Goal: Check status: Check status

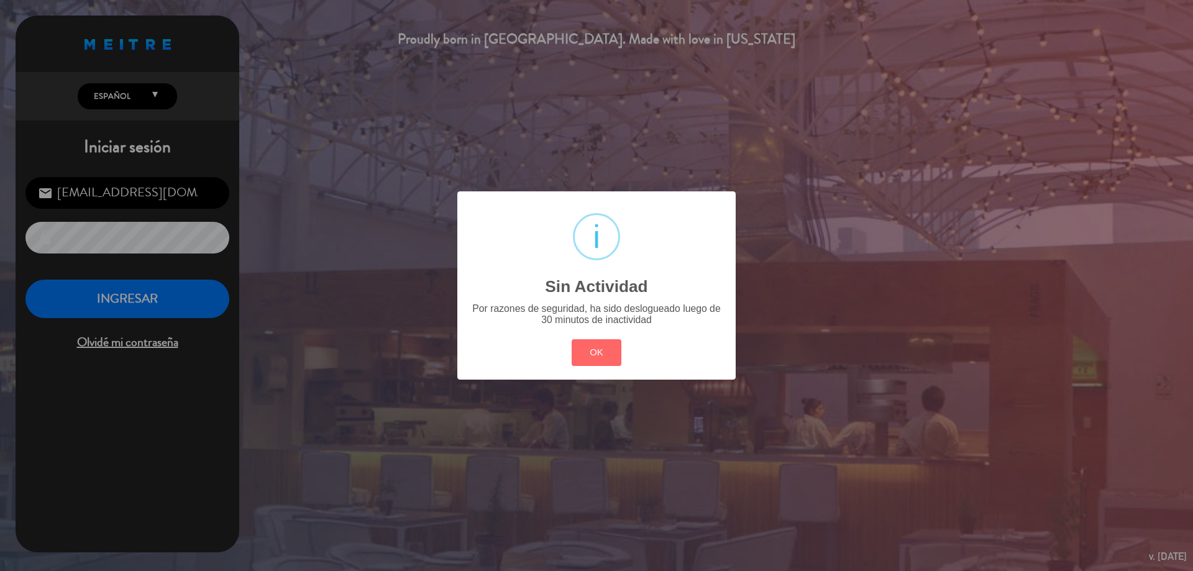
click at [606, 370] on div "? ! i Sin Actividad × Por razones de seguridad, ha sido deslogueado luego de 30…" at bounding box center [596, 285] width 278 height 188
click at [608, 359] on button "OK" at bounding box center [597, 352] width 50 height 27
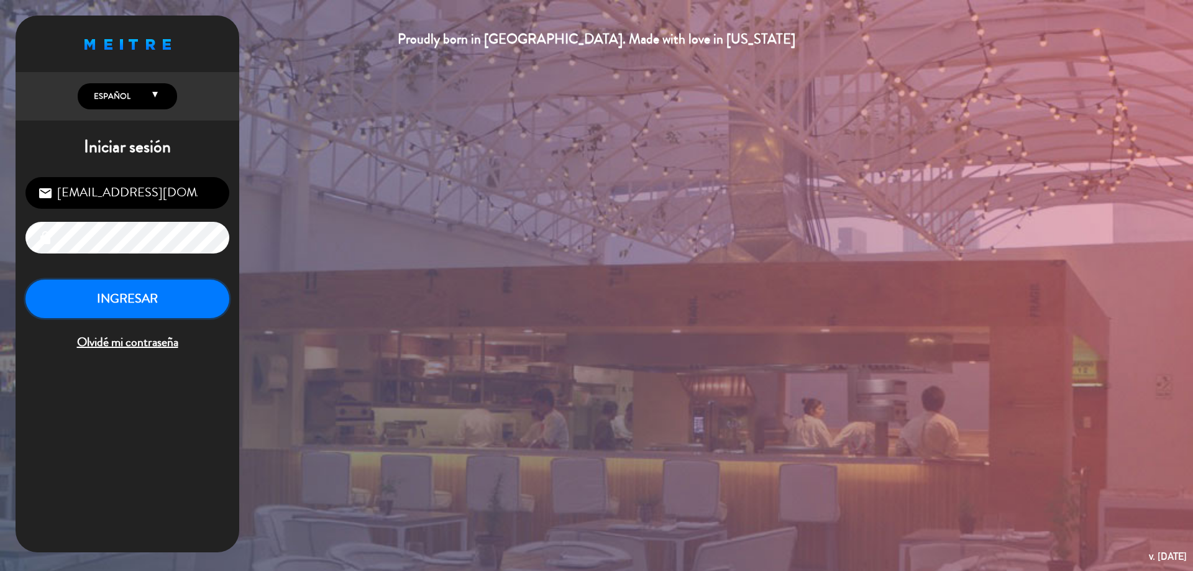
click at [148, 304] on button "INGRESAR" at bounding box center [127, 299] width 204 height 39
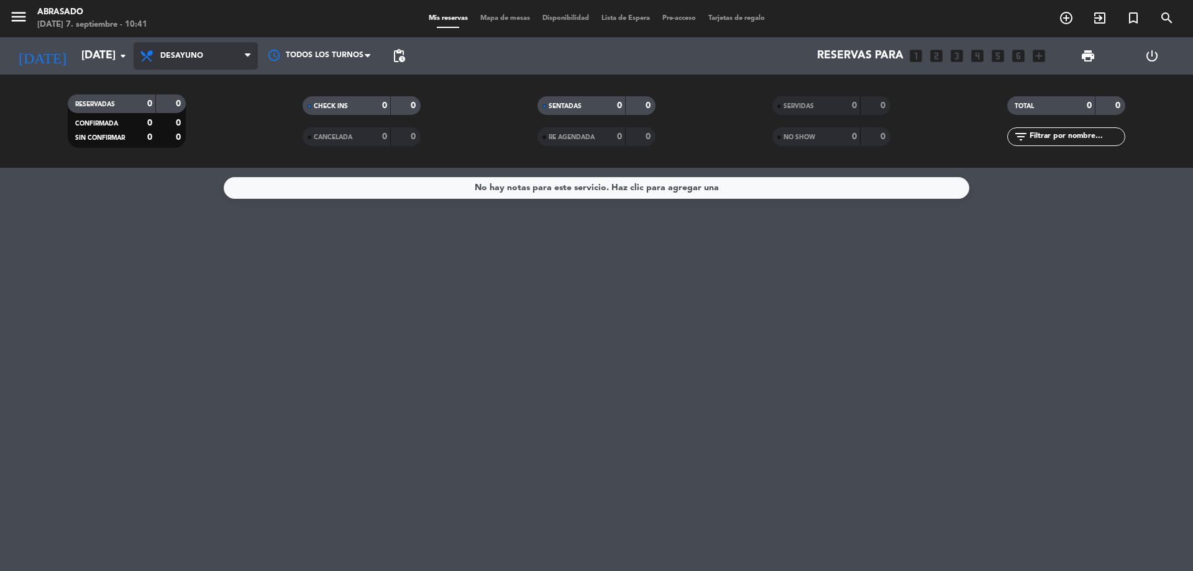
click at [209, 52] on span "Desayuno" at bounding box center [196, 55] width 124 height 27
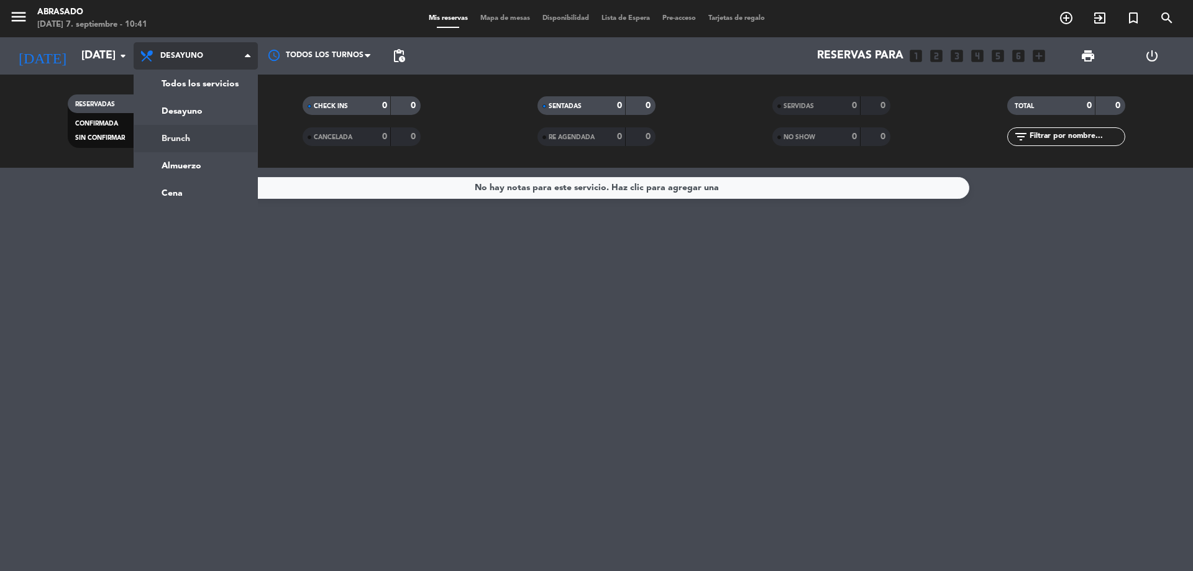
click at [173, 136] on div "menu Abrasado [DATE] 7. septiembre - 10:41 Mis reservas Mapa de mesas Disponibi…" at bounding box center [596, 84] width 1193 height 168
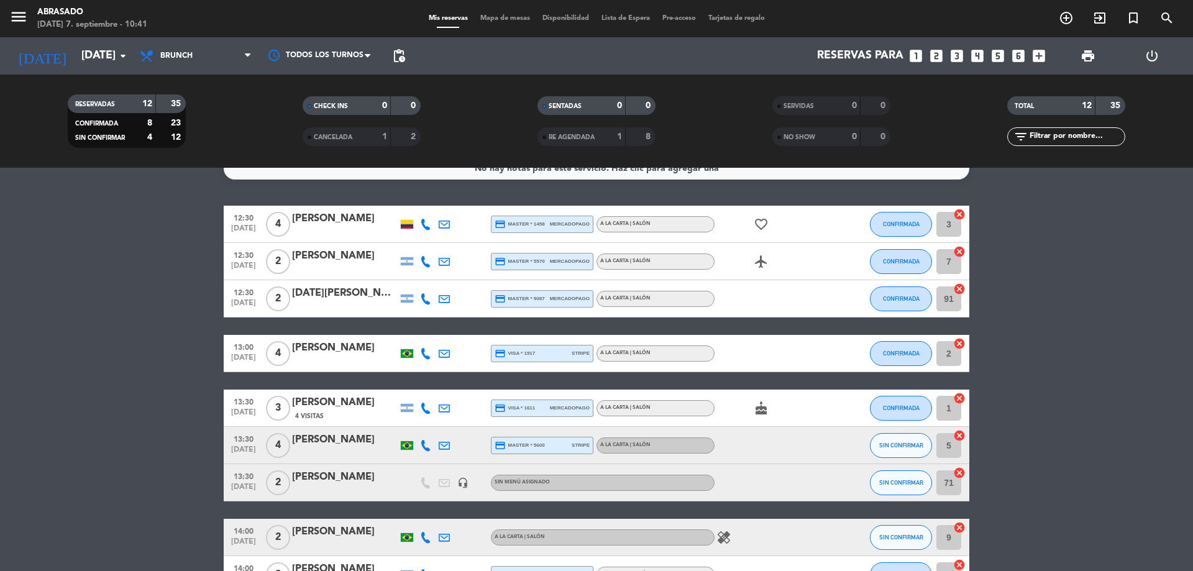
drag, startPoint x: 190, startPoint y: 255, endPoint x: 178, endPoint y: 283, distance: 30.3
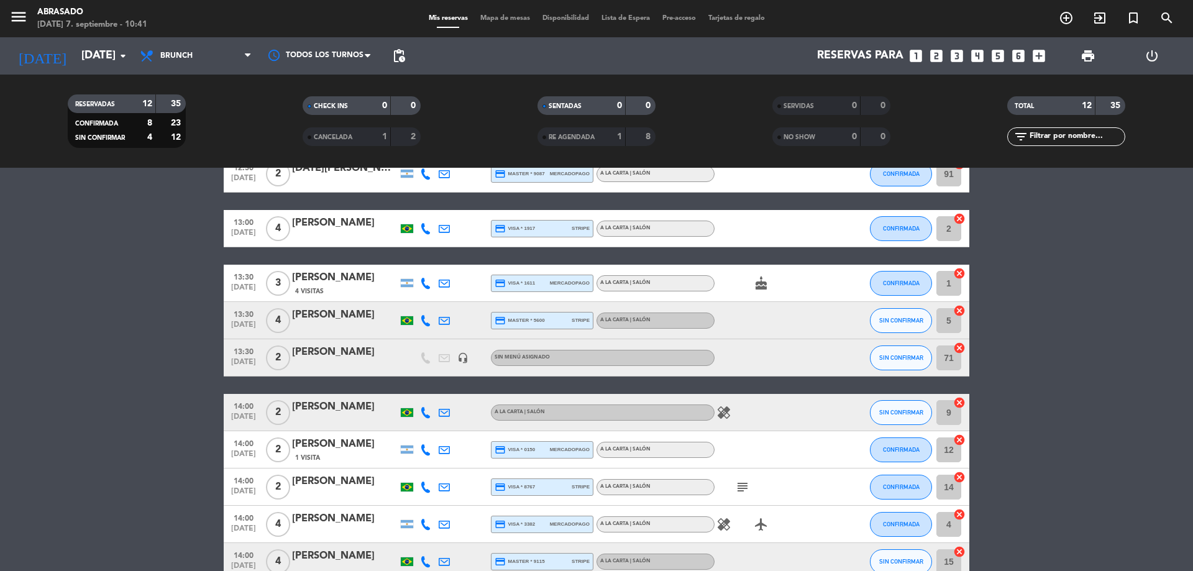
scroll to position [216, 0]
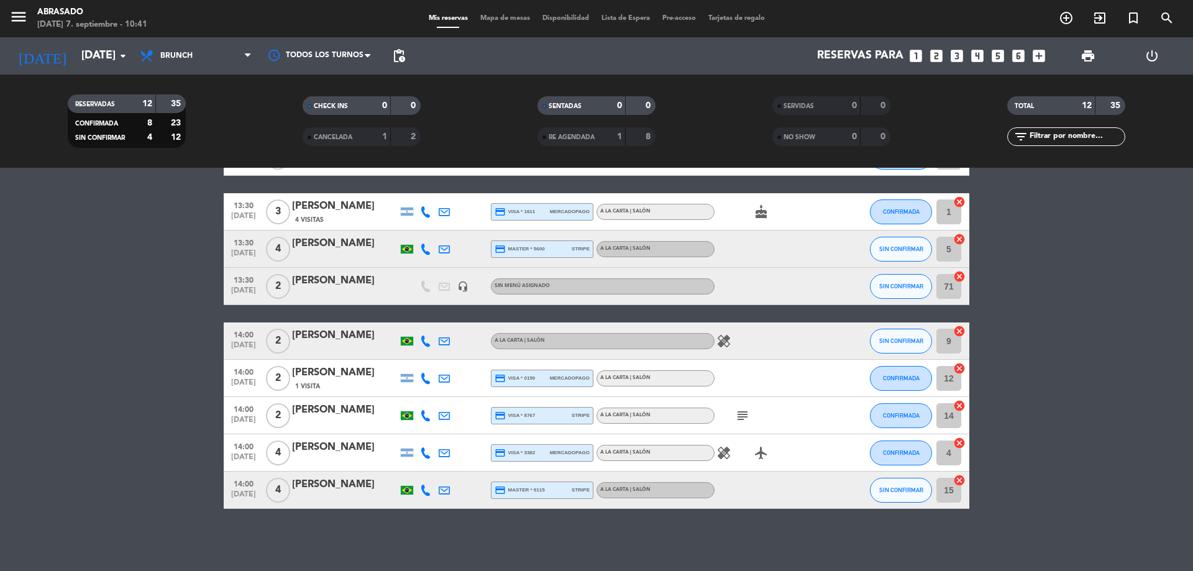
drag, startPoint x: 837, startPoint y: 432, endPoint x: 814, endPoint y: 499, distance: 70.9
click at [744, 419] on icon "subject" at bounding box center [742, 415] width 15 height 15
drag, startPoint x: 1171, startPoint y: 331, endPoint x: 1088, endPoint y: 331, distance: 82.6
click at [1169, 332] on bookings-row "12:30 [DATE] 4 [PERSON_NAME] credit_card master * 1458 mercadopago A la carta |…" at bounding box center [596, 258] width 1193 height 499
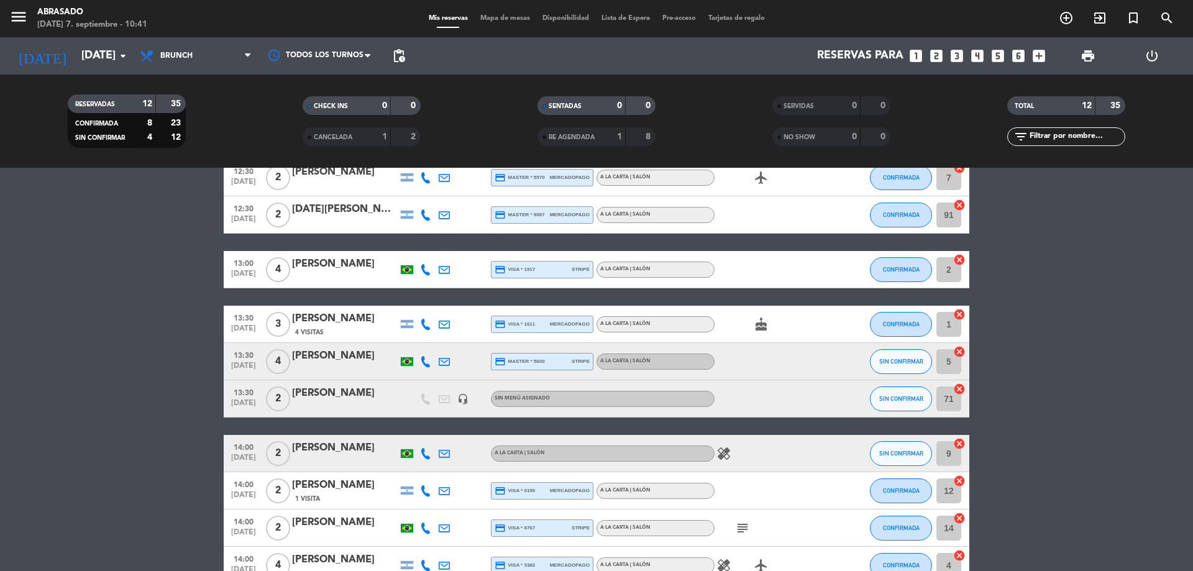
scroll to position [0, 0]
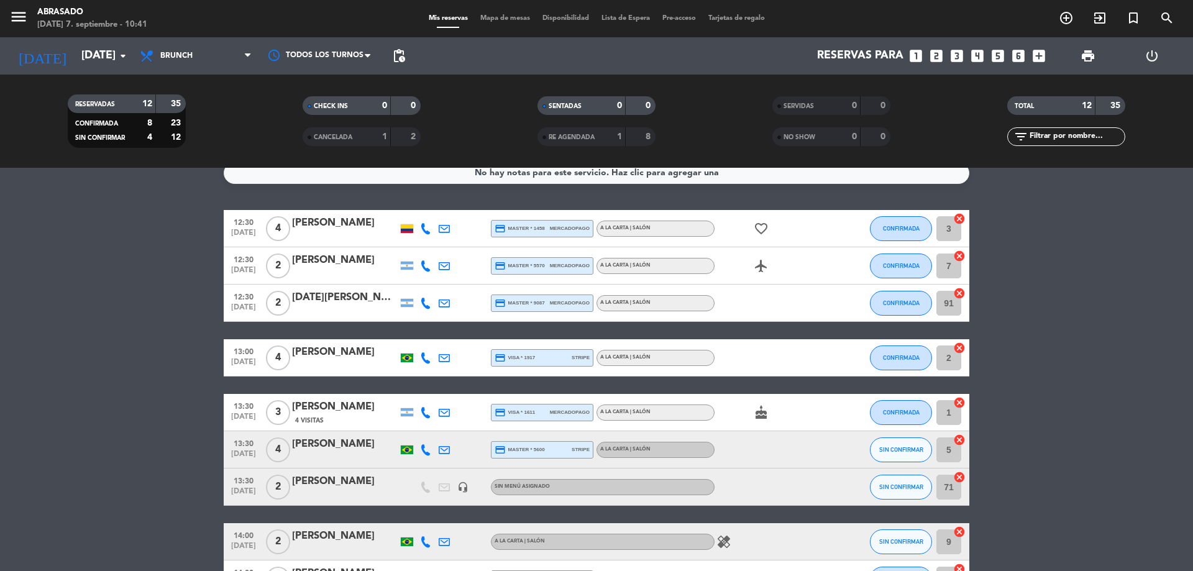
drag, startPoint x: 776, startPoint y: 262, endPoint x: 767, endPoint y: 229, distance: 34.1
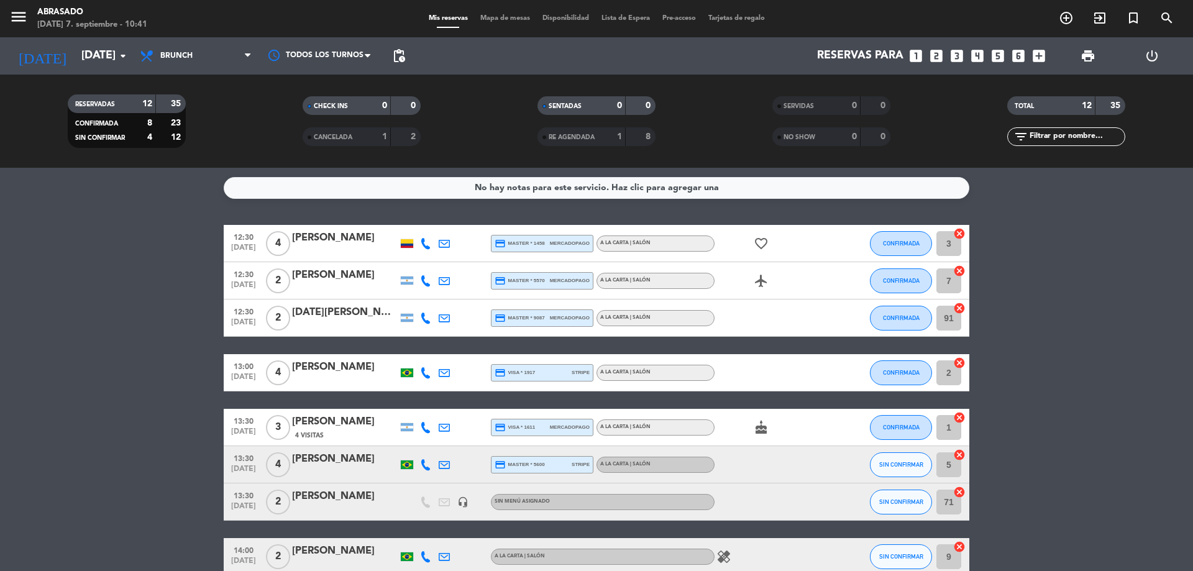
scroll to position [216, 0]
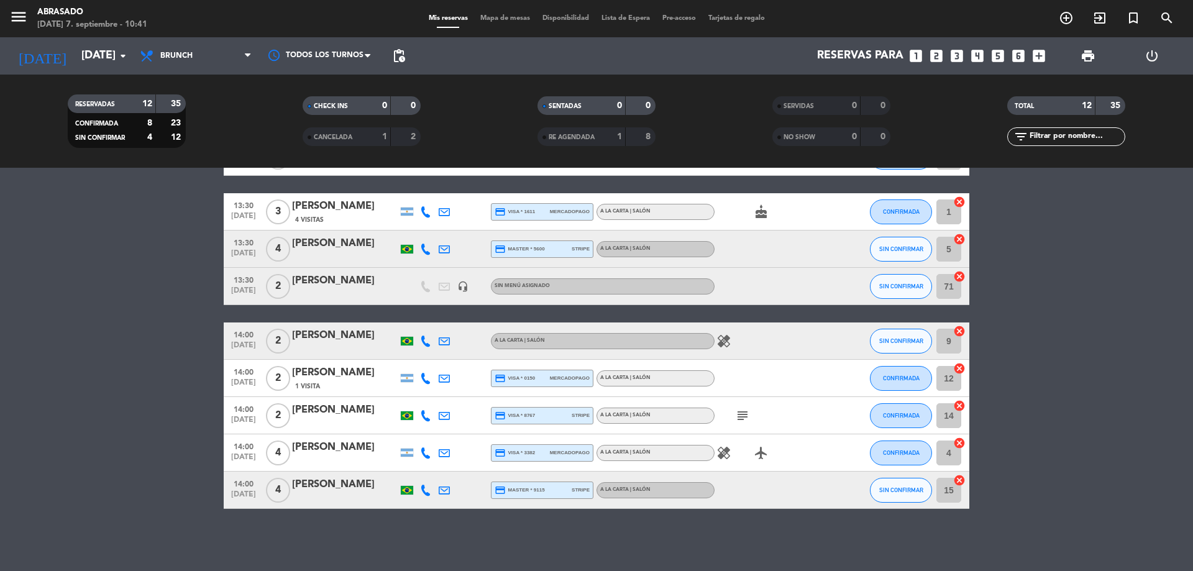
drag, startPoint x: 765, startPoint y: 265, endPoint x: 685, endPoint y: 477, distance: 226.5
click at [742, 414] on icon "subject" at bounding box center [742, 415] width 15 height 15
drag, startPoint x: 1111, startPoint y: 275, endPoint x: 1179, endPoint y: 76, distance: 210.0
click at [1113, 273] on bookings-row "12:30 [DATE] 4 [PERSON_NAME] credit_card master * 1458 mercadopago A la carta |…" at bounding box center [596, 258] width 1193 height 499
click at [186, 265] on bookings-row "12:30 [DATE] 4 [PERSON_NAME] credit_card master * 1458 mercadopago A la carta |…" at bounding box center [596, 258] width 1193 height 499
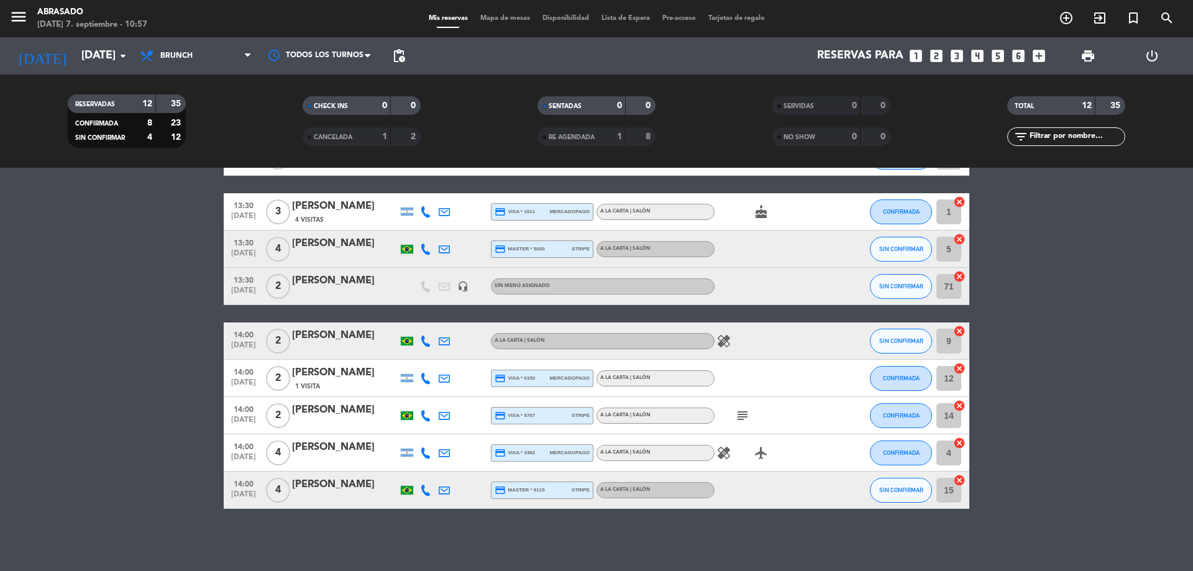
click at [125, 203] on bookings-row "12:30 [DATE] 4 [PERSON_NAME] credit_card master * 1458 mercadopago A la carta |…" at bounding box center [596, 258] width 1193 height 499
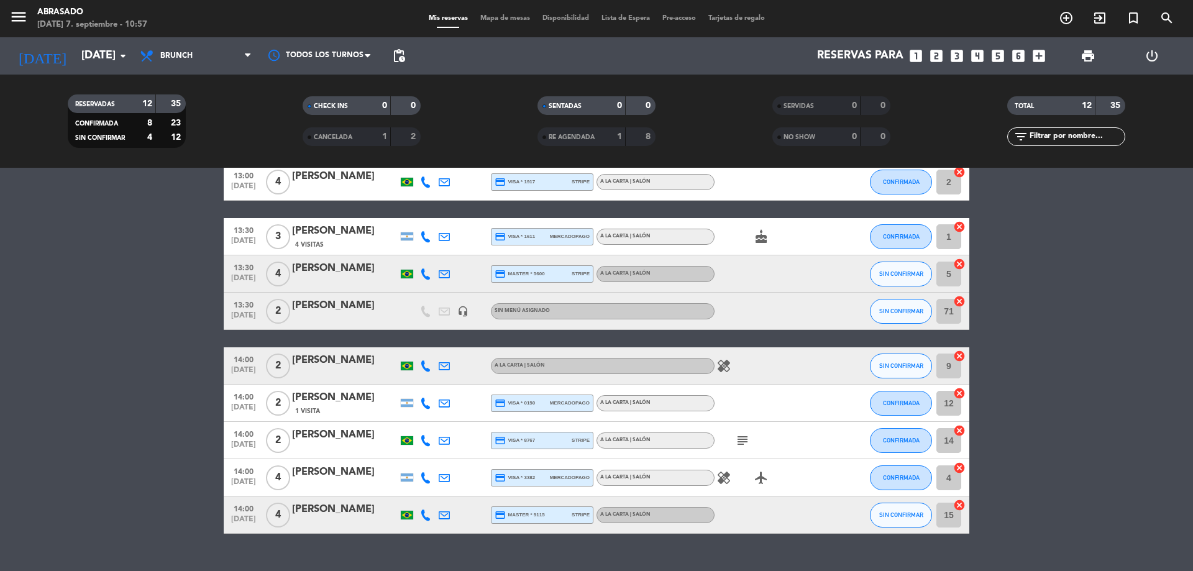
scroll to position [166, 0]
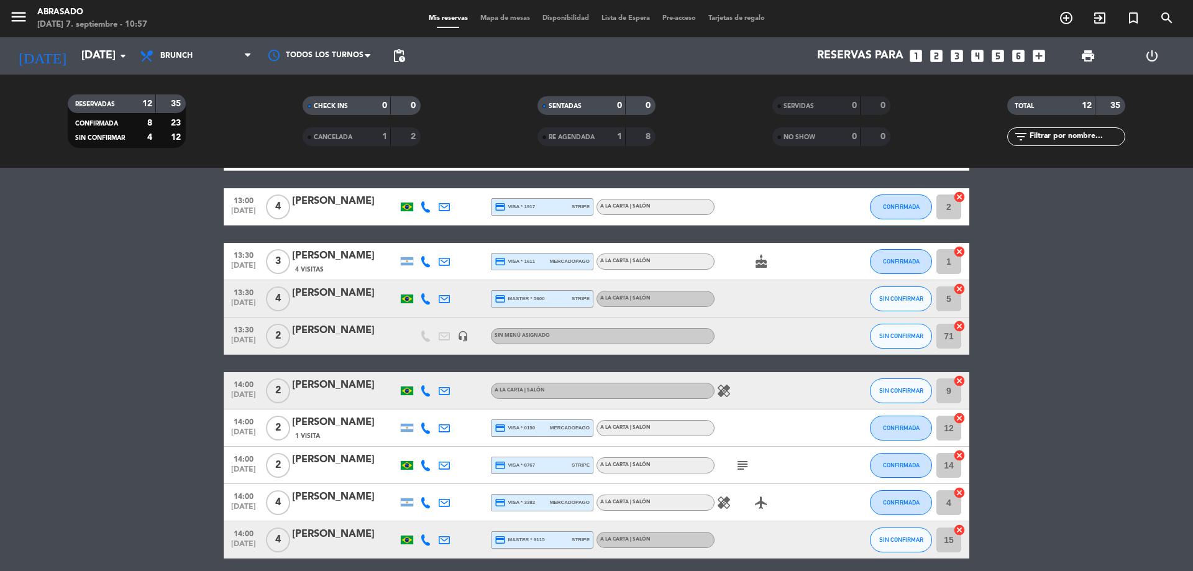
click at [121, 200] on bookings-row "12:30 [DATE] 4 [PERSON_NAME] credit_card master * 1458 mercadopago A la carta |…" at bounding box center [596, 308] width 1193 height 499
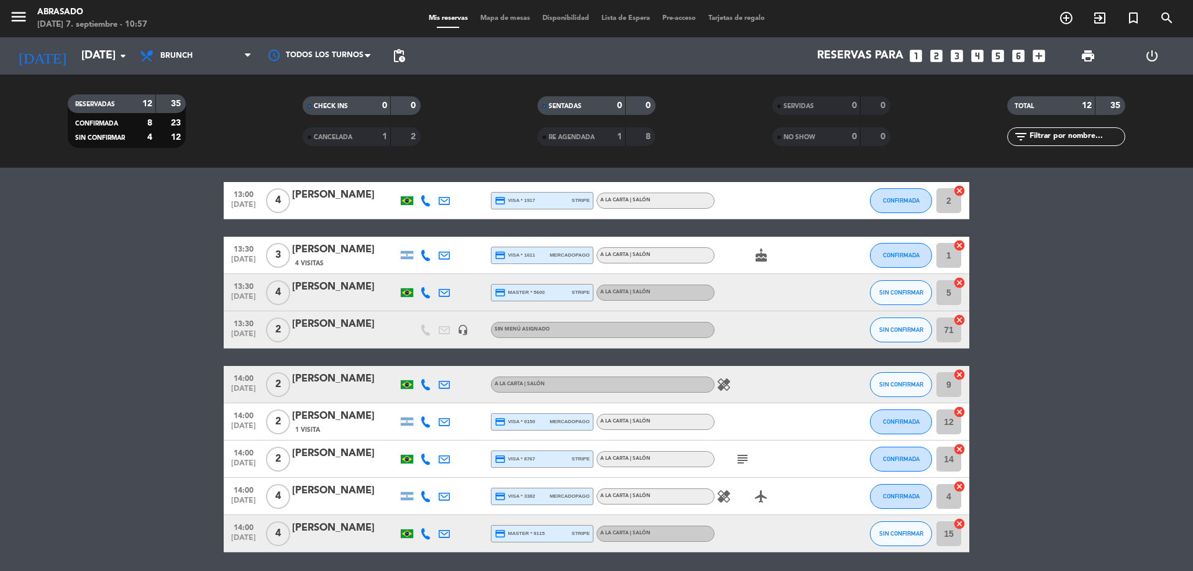
scroll to position [199, 0]
